Goal: Task Accomplishment & Management: Use online tool/utility

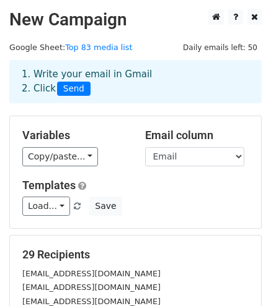
scroll to position [221, 0]
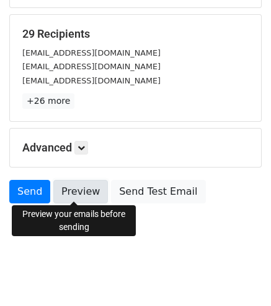
click at [70, 189] on link "Preview" at bounding box center [80, 192] width 54 height 24
click at [69, 189] on link "Preview" at bounding box center [80, 192] width 54 height 24
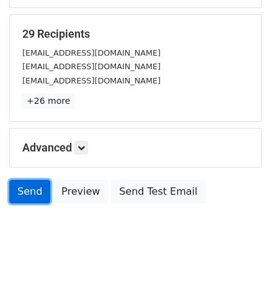
click at [27, 188] on link "Send" at bounding box center [29, 192] width 41 height 24
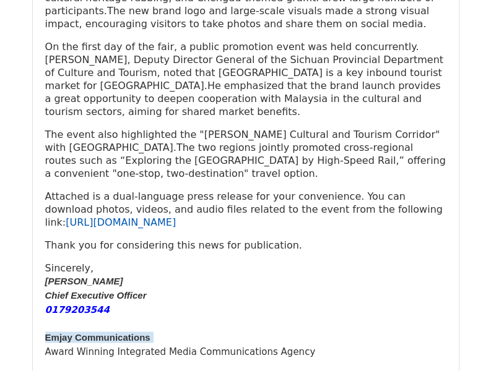
drag, startPoint x: 0, startPoint y: 0, endPoint x: 274, endPoint y: 157, distance: 315.3
click at [176, 217] on link "https://drive.google.com/drive/folders/1k9HBazRvMfvmzaYTqDdYQll-MN9R0_iA" at bounding box center [121, 223] width 110 height 12
